Goal: Navigation & Orientation: Understand site structure

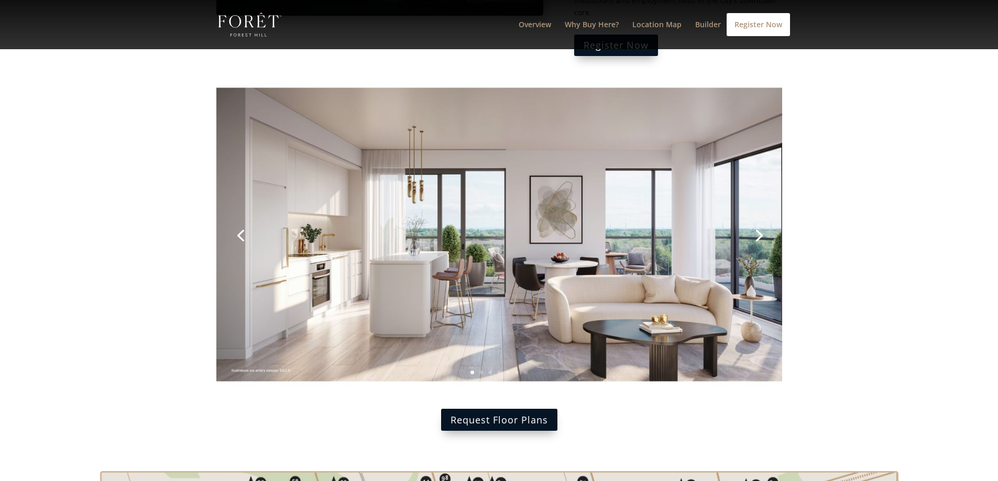
scroll to position [1369, 0]
click at [760, 223] on link "Next" at bounding box center [757, 235] width 25 height 25
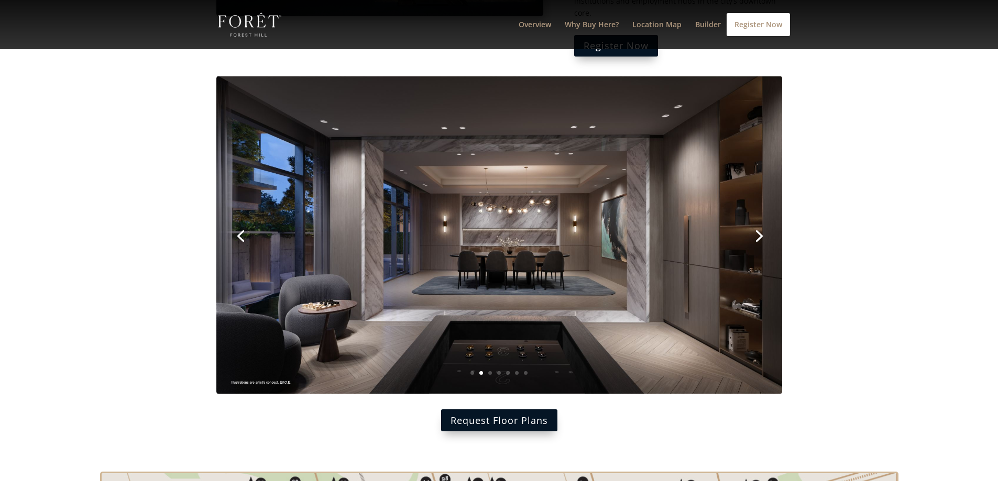
click at [760, 223] on link "Next" at bounding box center [757, 235] width 25 height 25
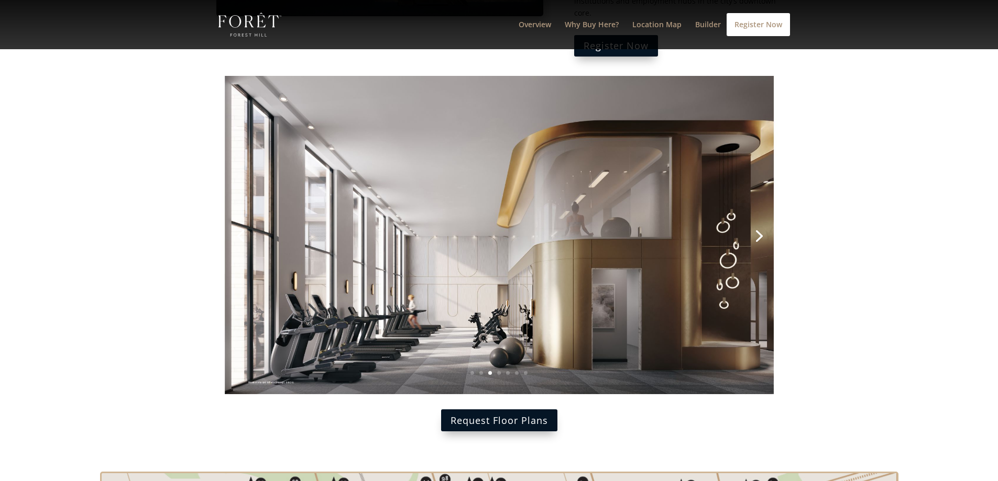
click at [760, 223] on link "Next" at bounding box center [757, 235] width 25 height 25
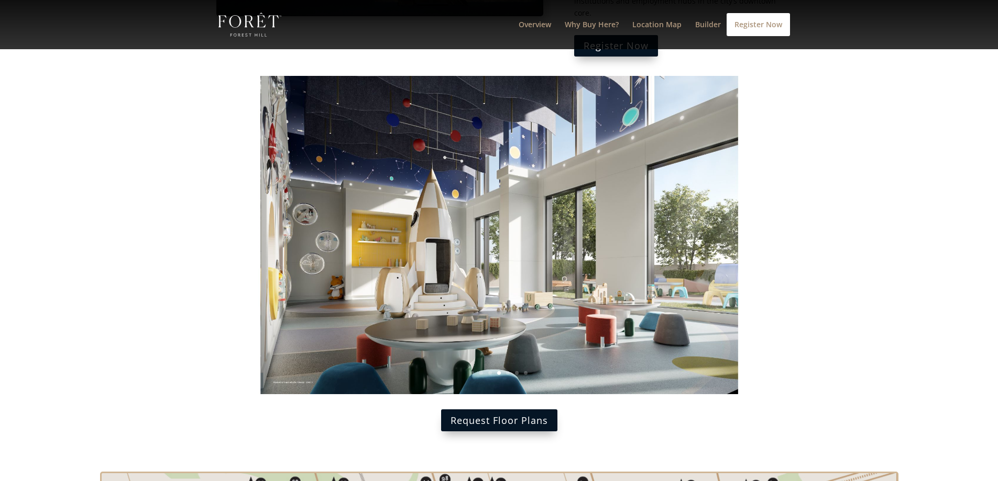
click at [760, 223] on link "Next" at bounding box center [757, 235] width 25 height 25
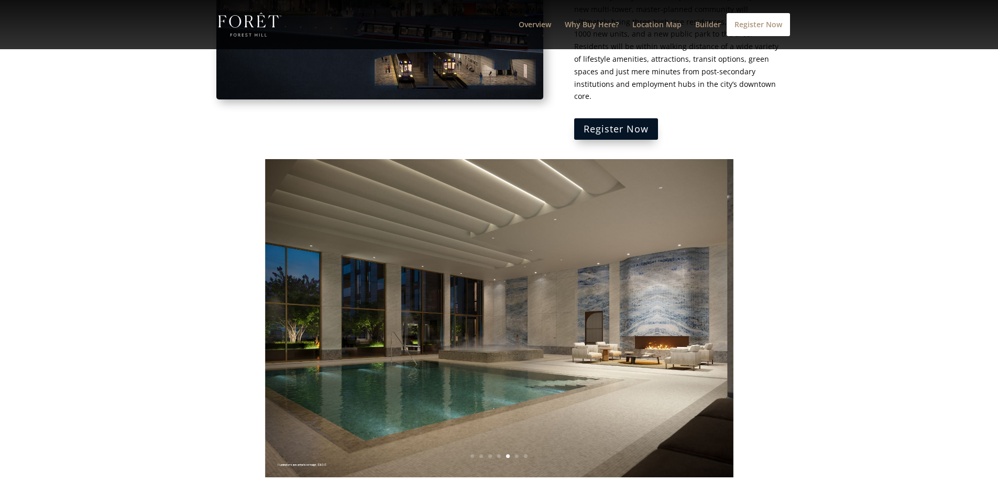
scroll to position [1286, 0]
click at [713, 265] on img at bounding box center [499, 319] width 566 height 318
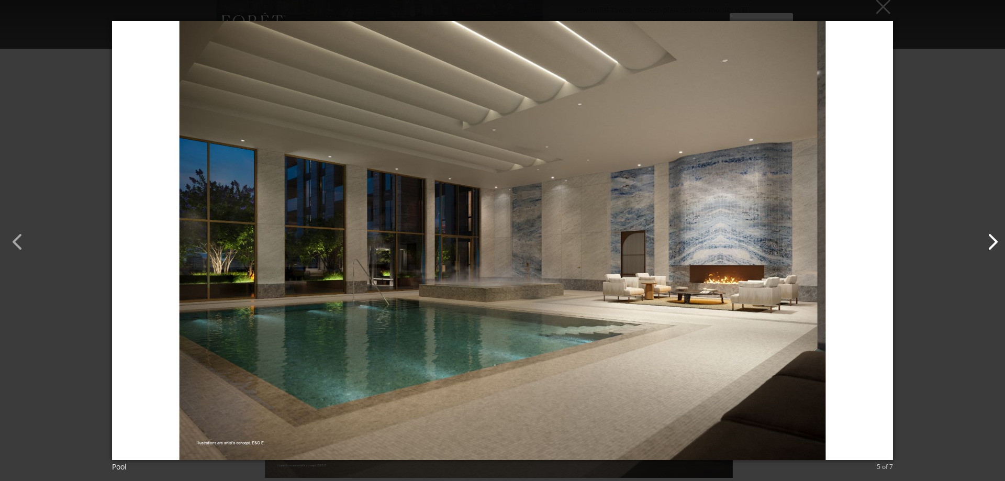
click at [984, 247] on button "button" at bounding box center [987, 236] width 25 height 25
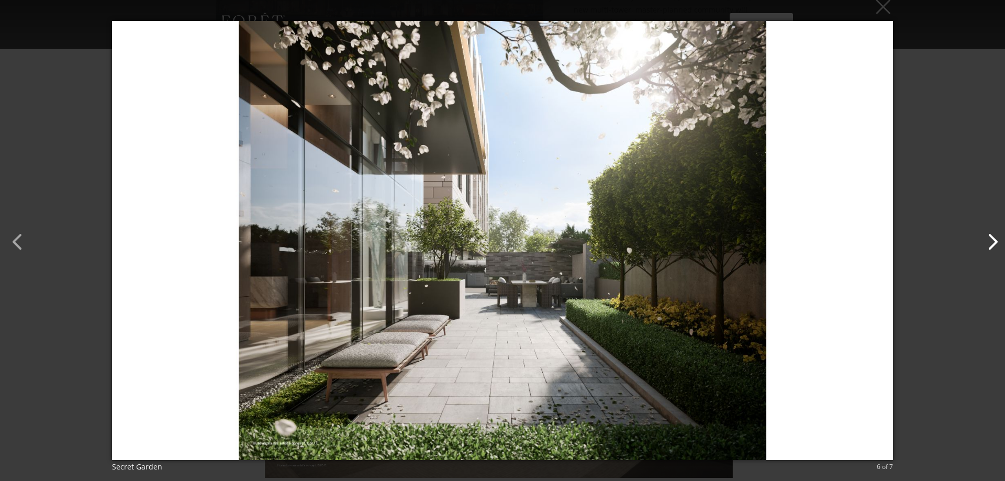
click at [984, 247] on button "button" at bounding box center [987, 236] width 25 height 25
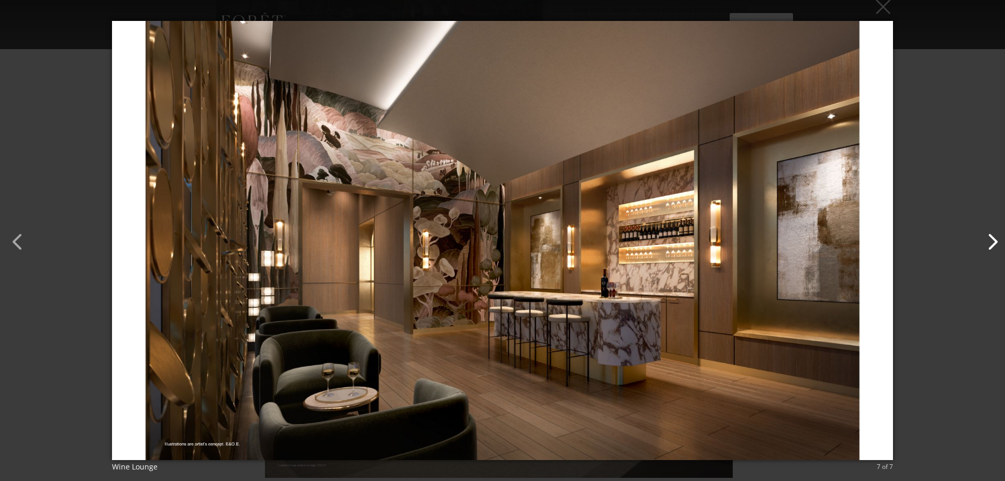
click at [984, 247] on button "button" at bounding box center [987, 236] width 25 height 25
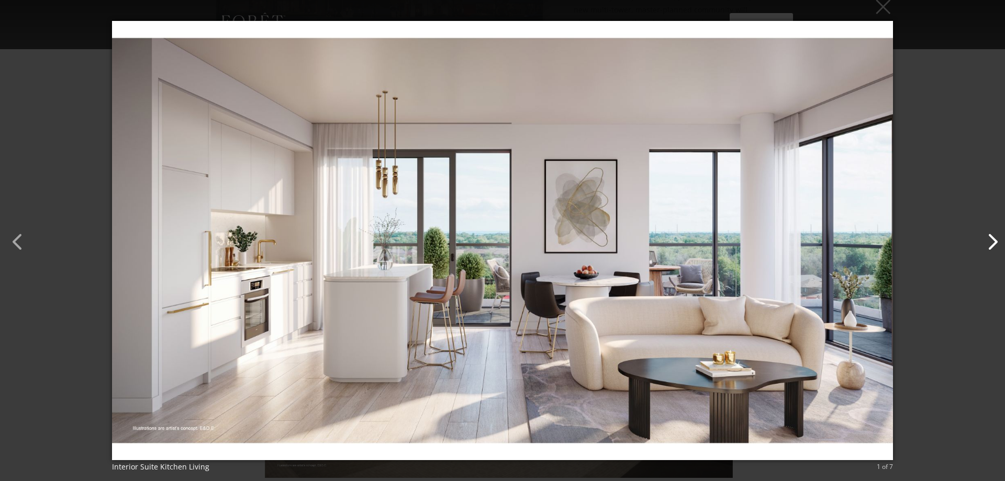
click at [983, 246] on button "button" at bounding box center [987, 236] width 25 height 25
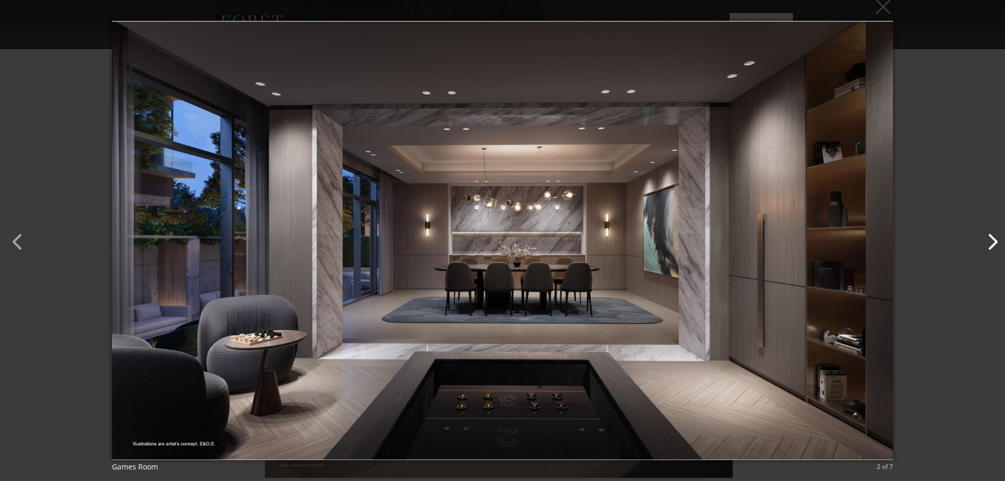
click at [983, 246] on button "button" at bounding box center [987, 236] width 25 height 25
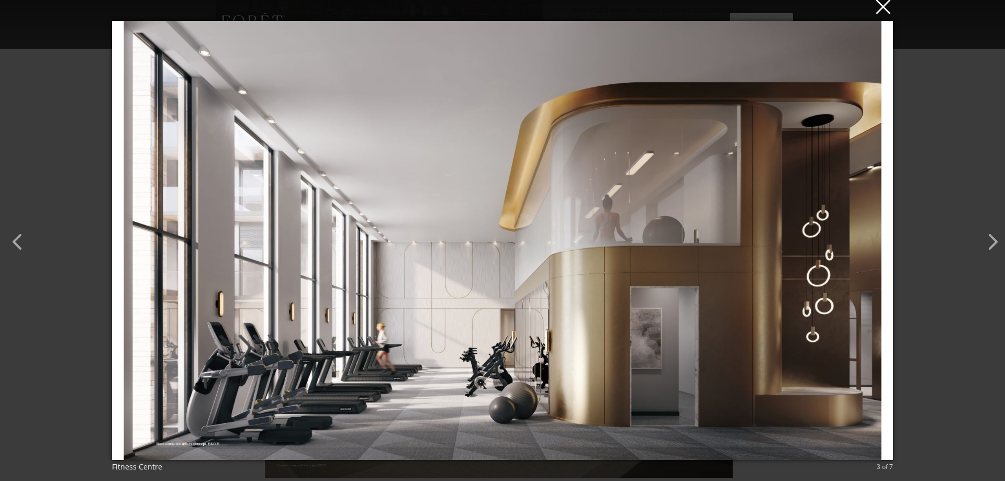
click at [883, 10] on button "×" at bounding box center [505, 6] width 781 height 23
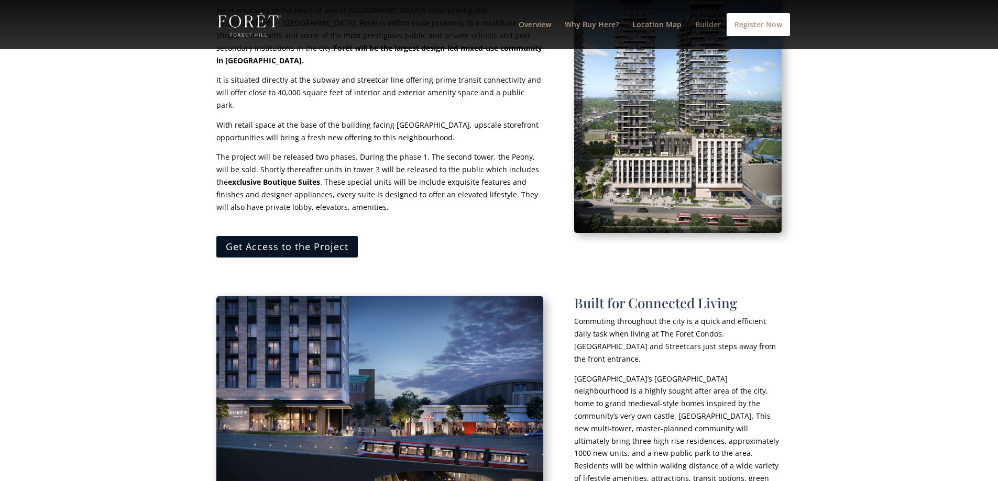
click at [704, 22] on link "Builder" at bounding box center [708, 35] width 26 height 28
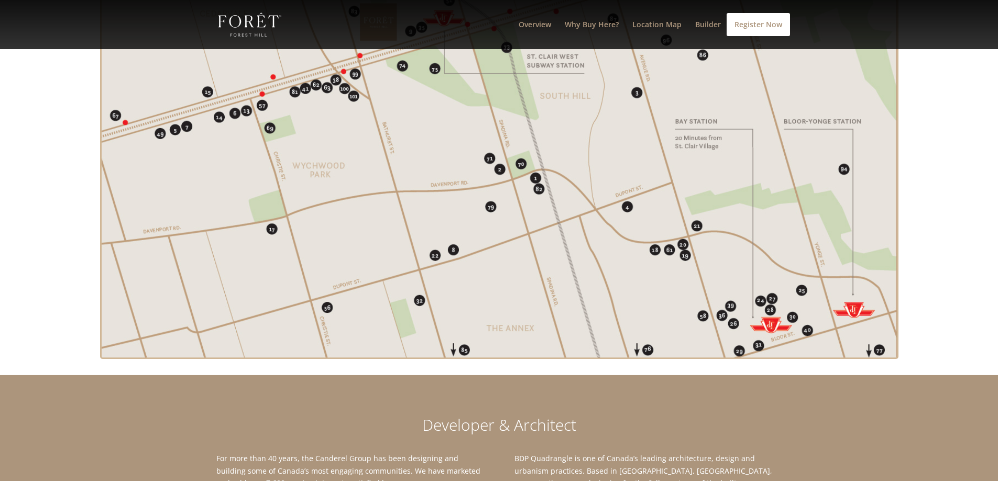
scroll to position [2196, 0]
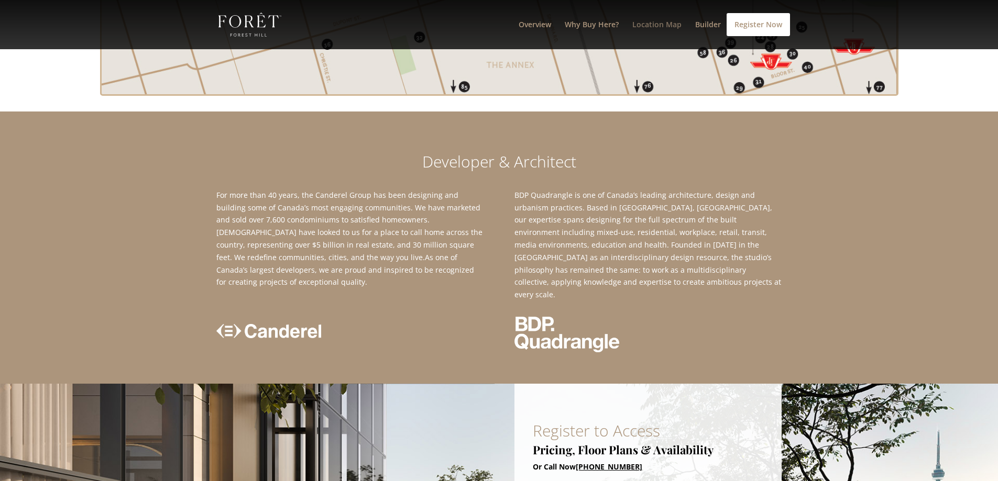
click at [665, 22] on link "Location Map" at bounding box center [656, 35] width 49 height 28
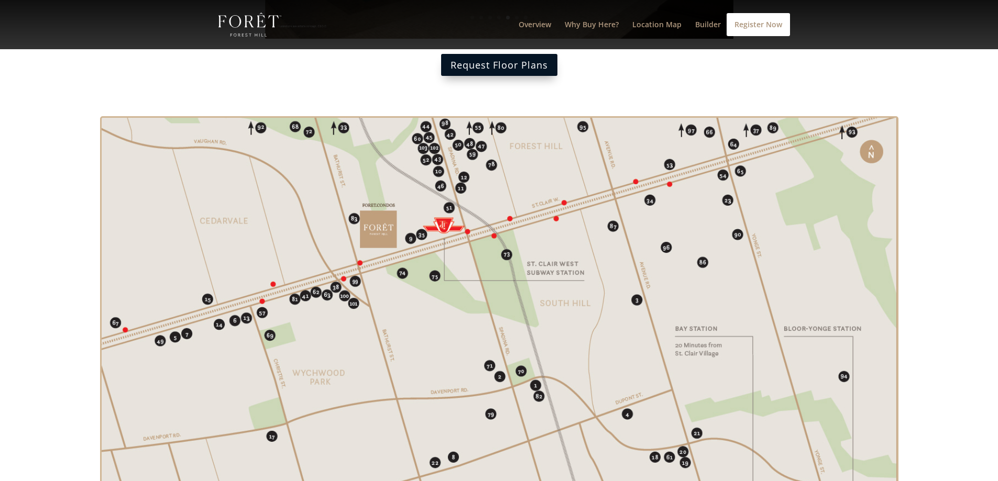
scroll to position [1715, 0]
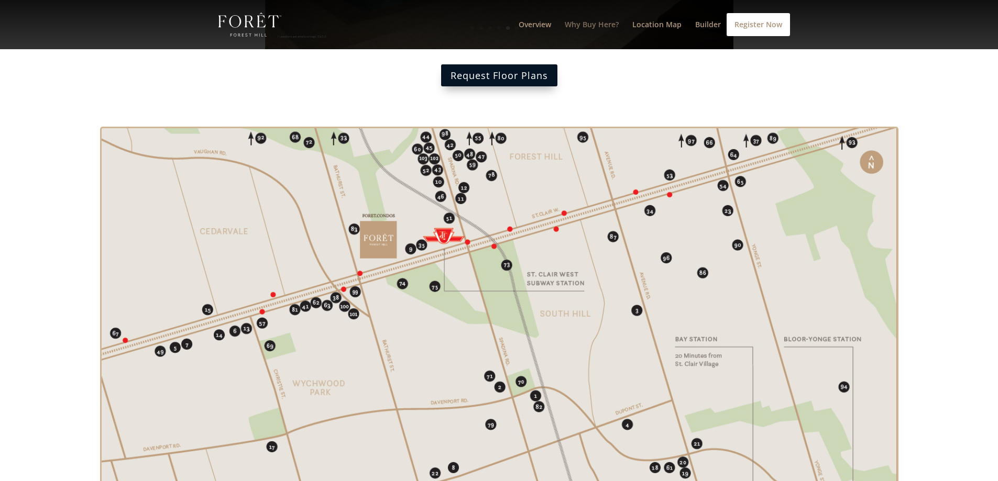
click at [600, 25] on link "Why Buy Here?" at bounding box center [592, 35] width 54 height 28
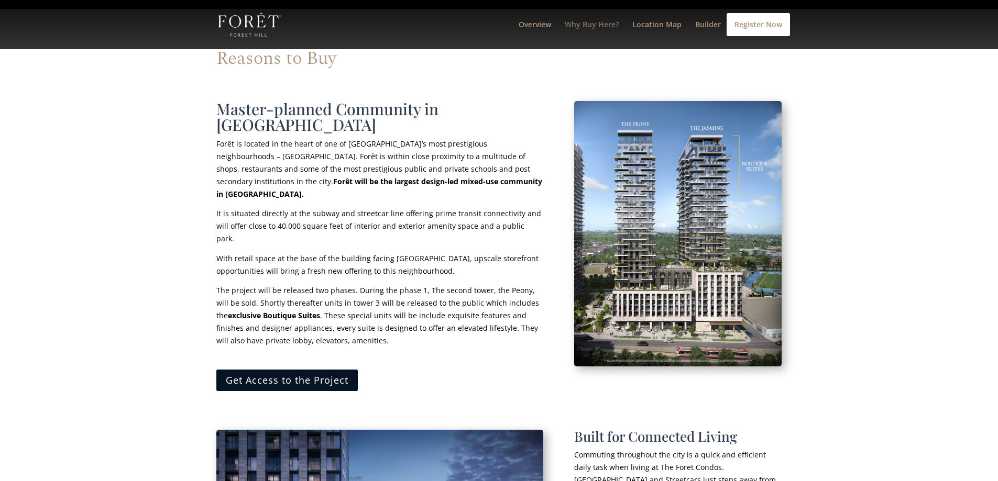
scroll to position [705, 0]
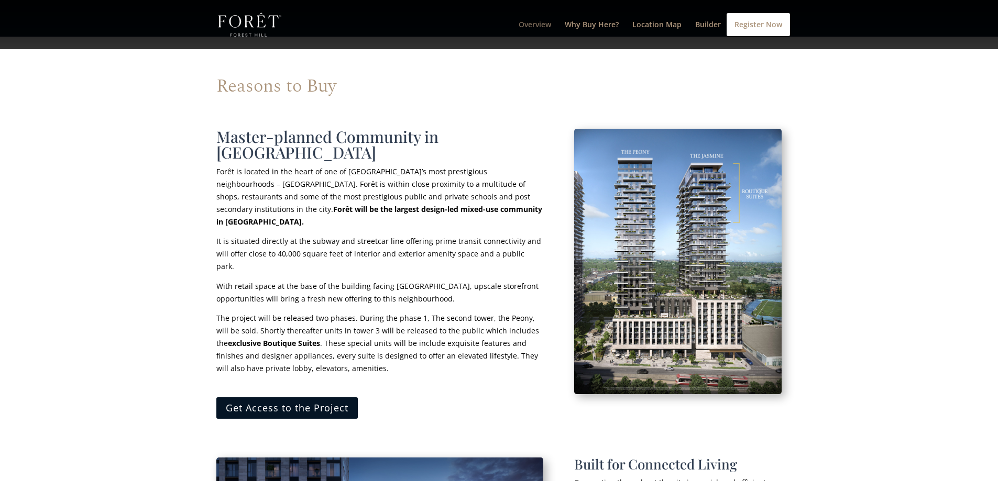
click at [538, 24] on link "Overview" at bounding box center [534, 35] width 32 height 28
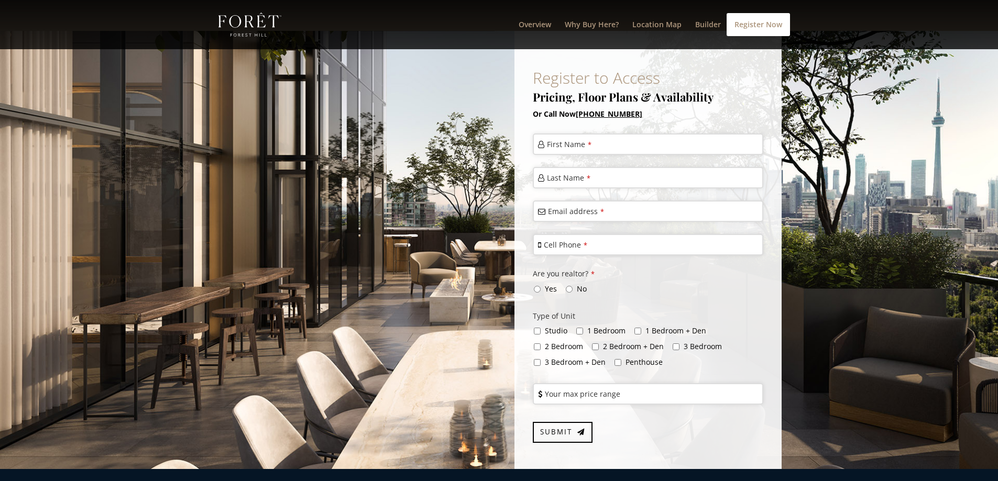
scroll to position [2590, 0]
